Goal: Information Seeking & Learning: Learn about a topic

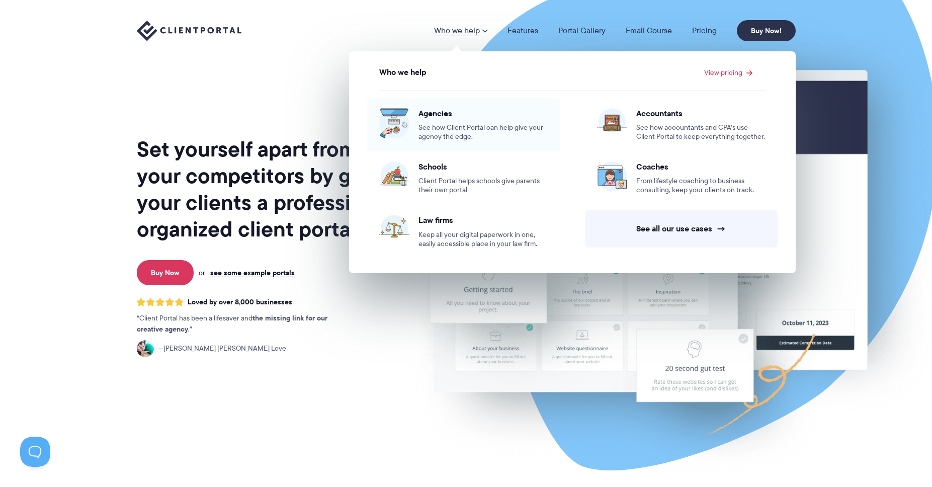
click at [446, 123] on span "See how Client Portal can help give your agency the edge." at bounding box center [482, 132] width 129 height 18
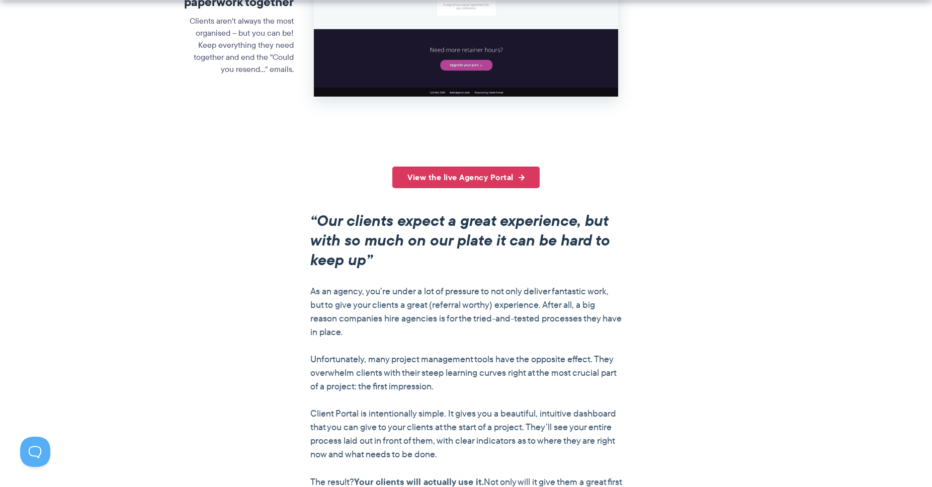
scroll to position [654, 0]
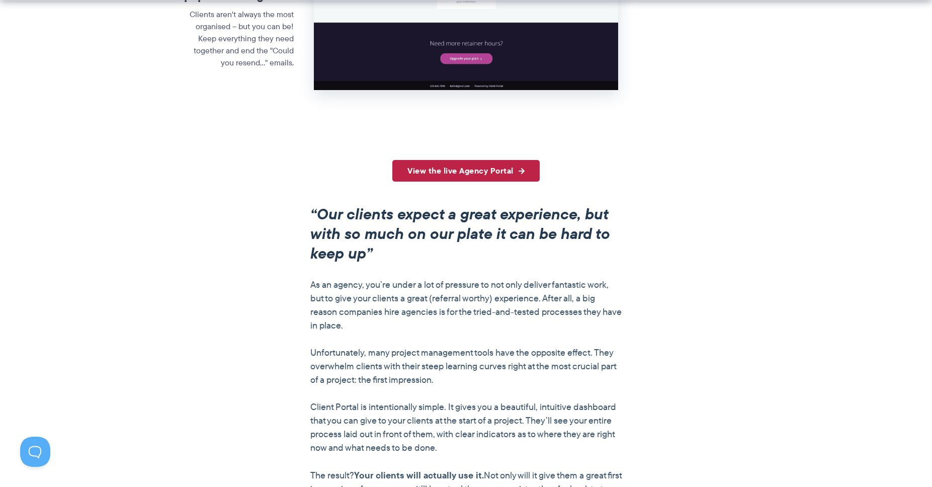
click at [459, 171] on link "View the live Agency Portal" at bounding box center [465, 171] width 147 height 22
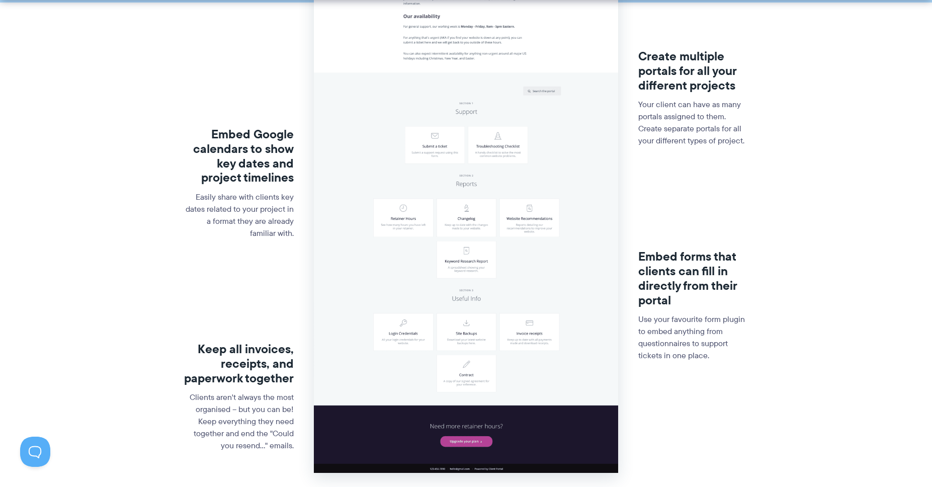
scroll to position [478, 0]
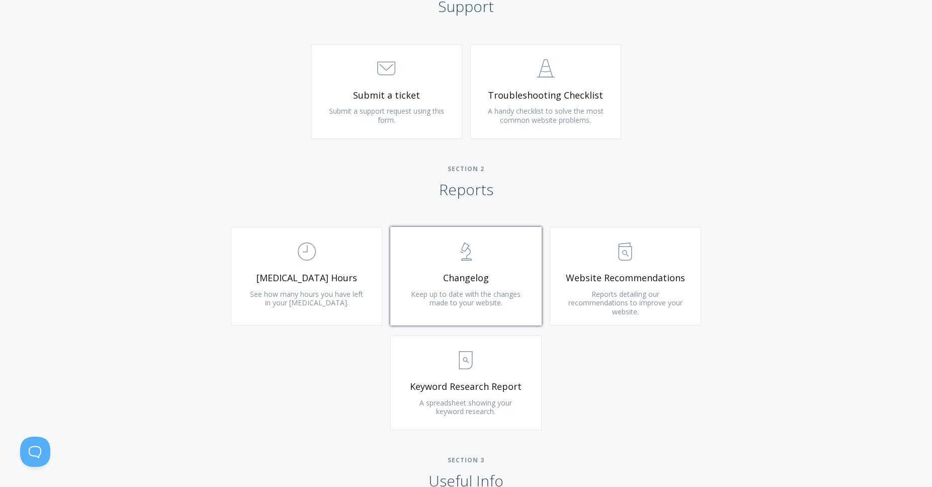
scroll to position [754, 0]
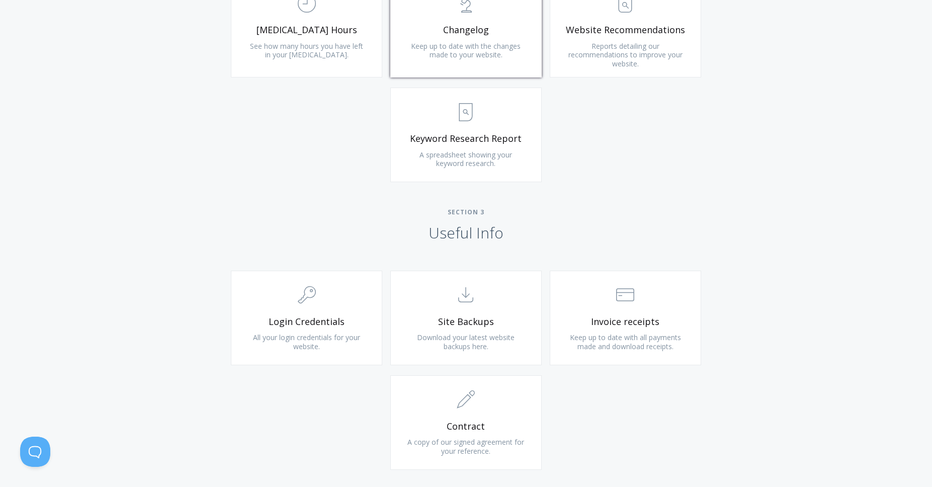
click at [460, 53] on span "Keep up to date with the changes made to your website." at bounding box center [466, 50] width 110 height 19
